Goal: Find specific page/section: Find specific page/section

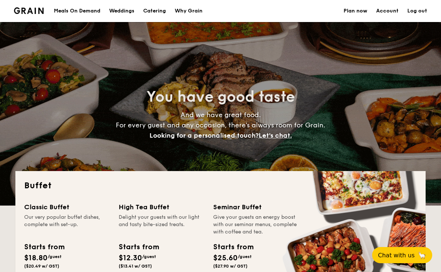
select select
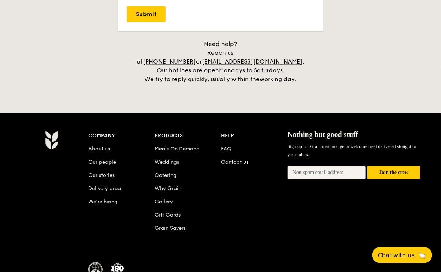
scroll to position [1566, 0]
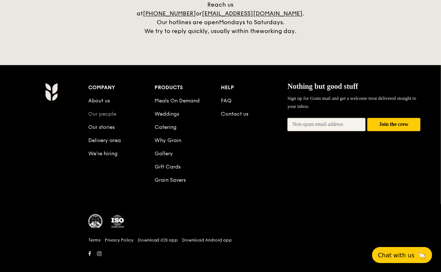
click at [107, 111] on link "Our people" at bounding box center [102, 114] width 28 height 6
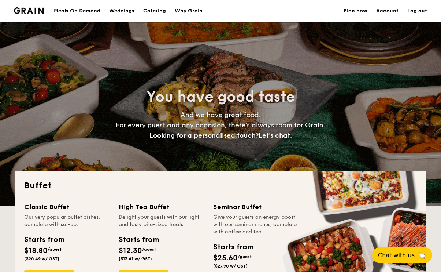
select select
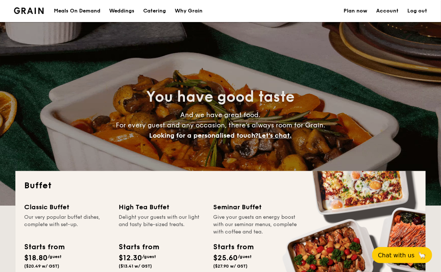
click at [75, 9] on div "Meals On Demand" at bounding box center [77, 11] width 47 height 22
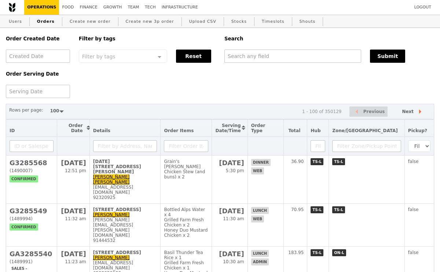
select select "100"
